Goal: Communication & Community: Answer question/provide support

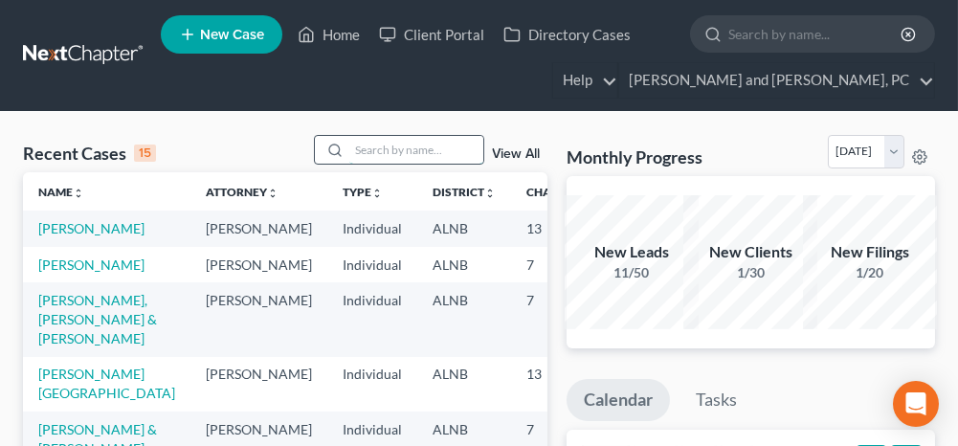
click at [372, 140] on input "search" at bounding box center [416, 150] width 134 height 28
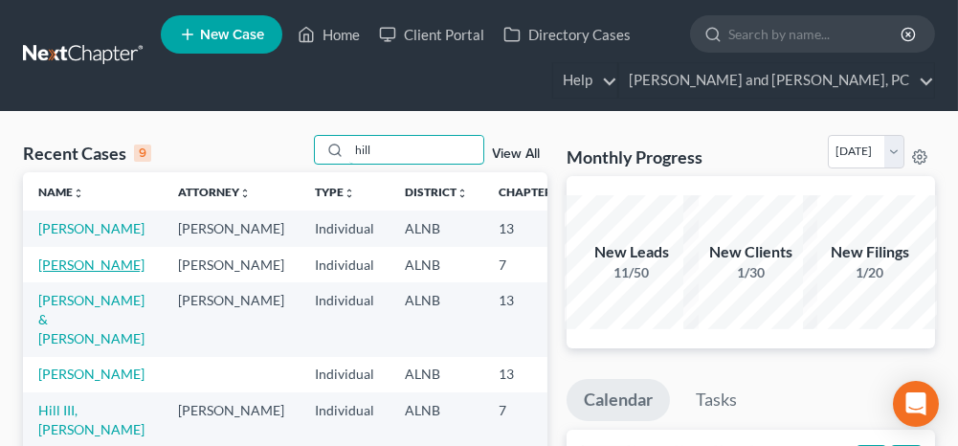
type input "hill"
click at [52, 273] on link "[PERSON_NAME]" at bounding box center [91, 265] width 106 height 16
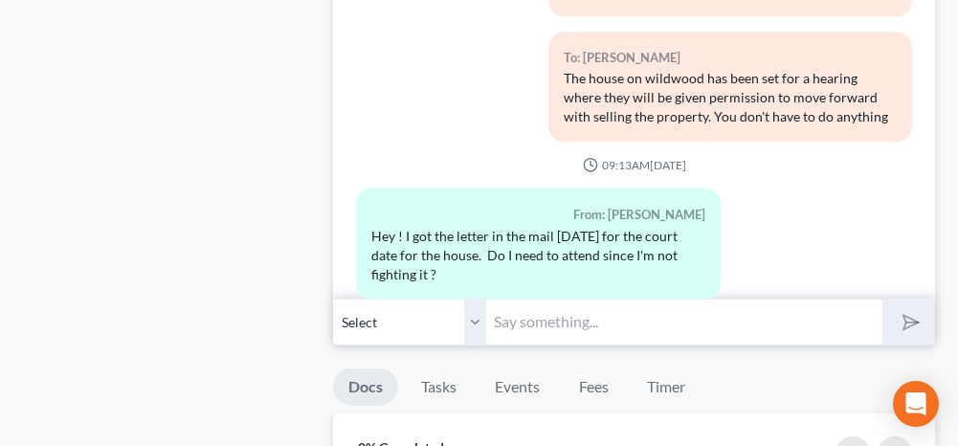
scroll to position [2010, 0]
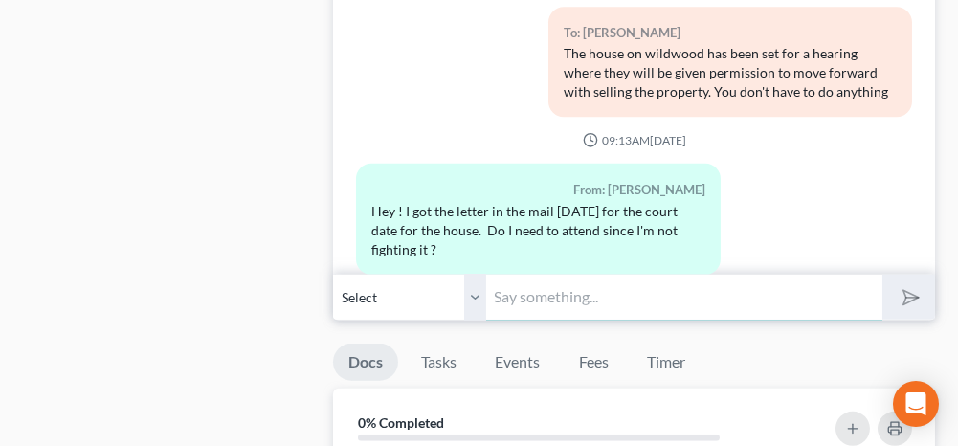
click at [537, 288] on input "text" at bounding box center [683, 297] width 395 height 47
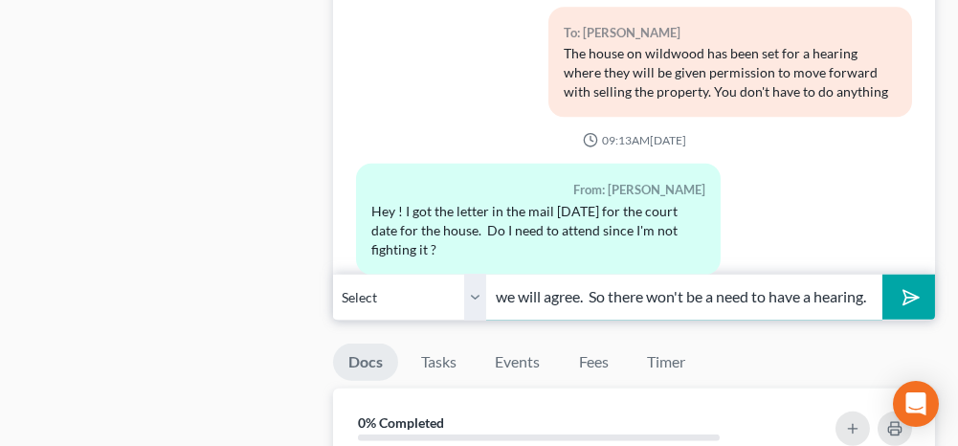
scroll to position [0, 32]
type input "No, we will agree. So there won't be a need to have a hearing."
click at [908, 290] on icon "submit" at bounding box center [907, 297] width 27 height 27
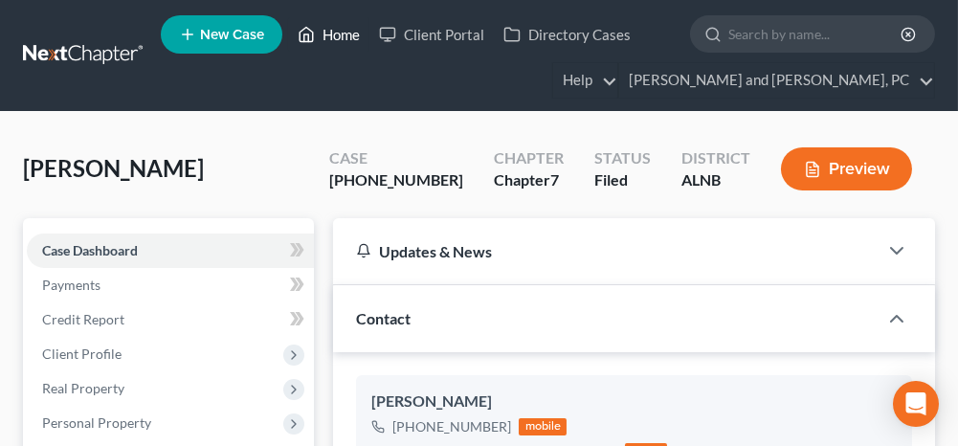
click at [345, 34] on link "Home" at bounding box center [328, 34] width 81 height 34
